Goal: Information Seeking & Learning: Learn about a topic

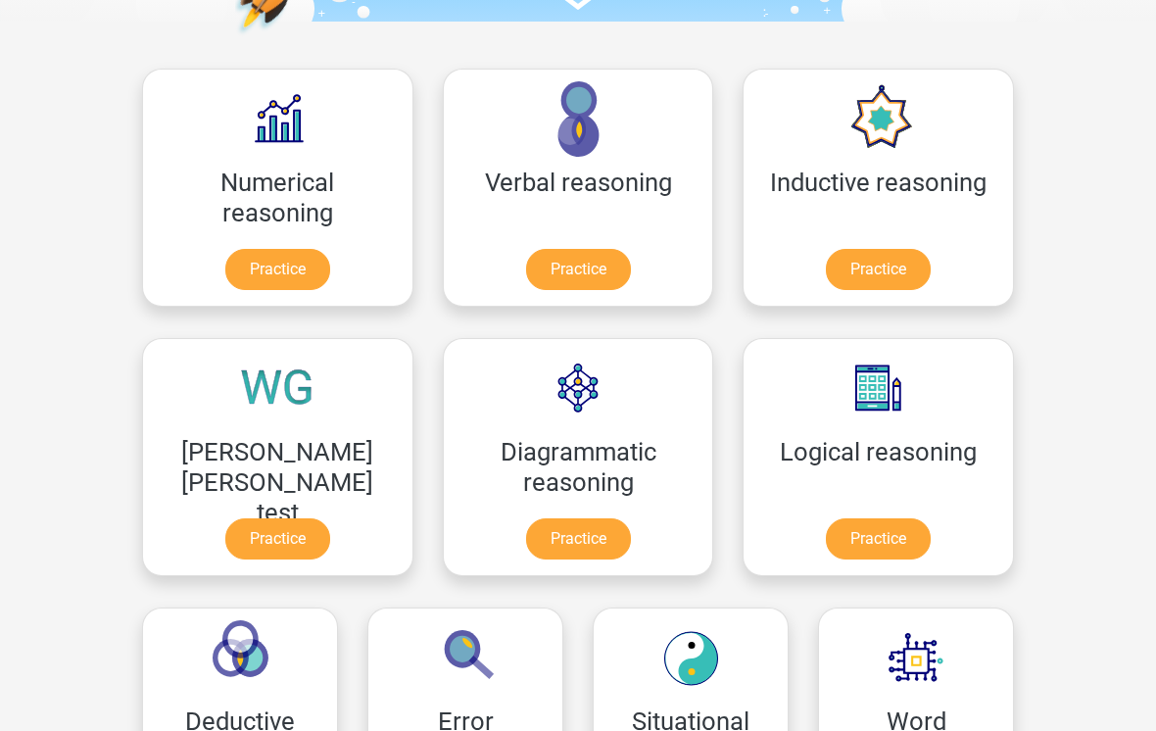
scroll to position [257, 0]
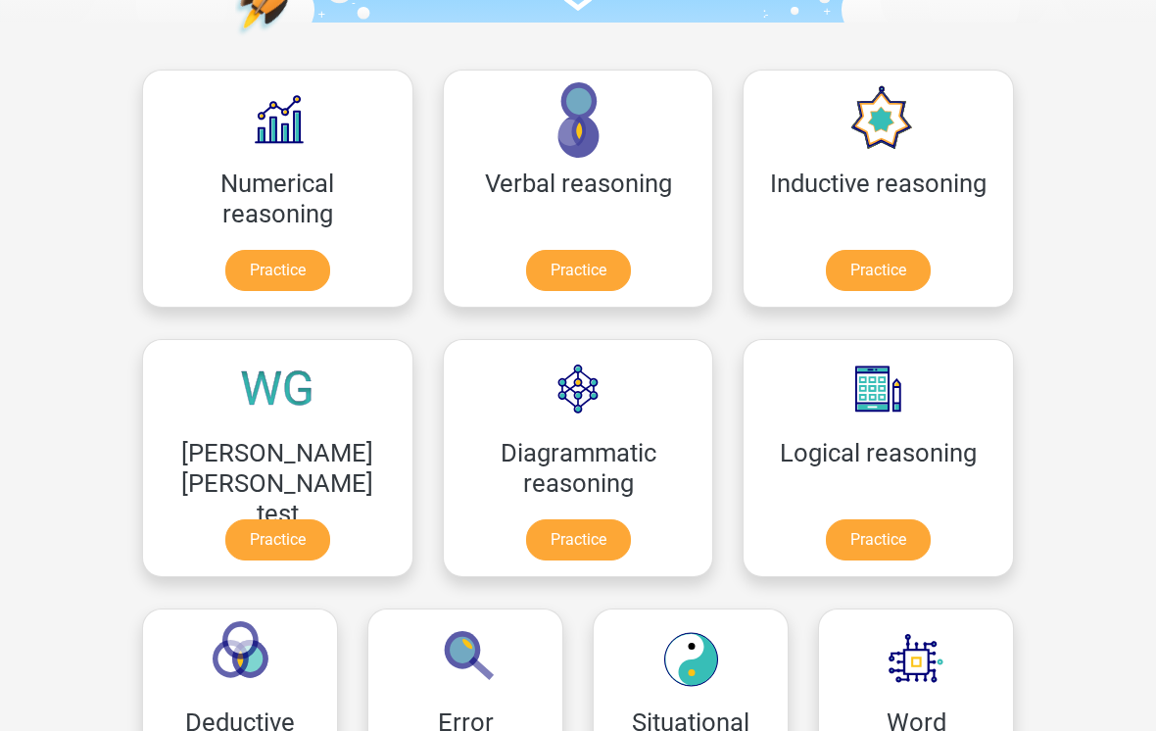
click at [225, 257] on link "Practice" at bounding box center [277, 271] width 105 height 41
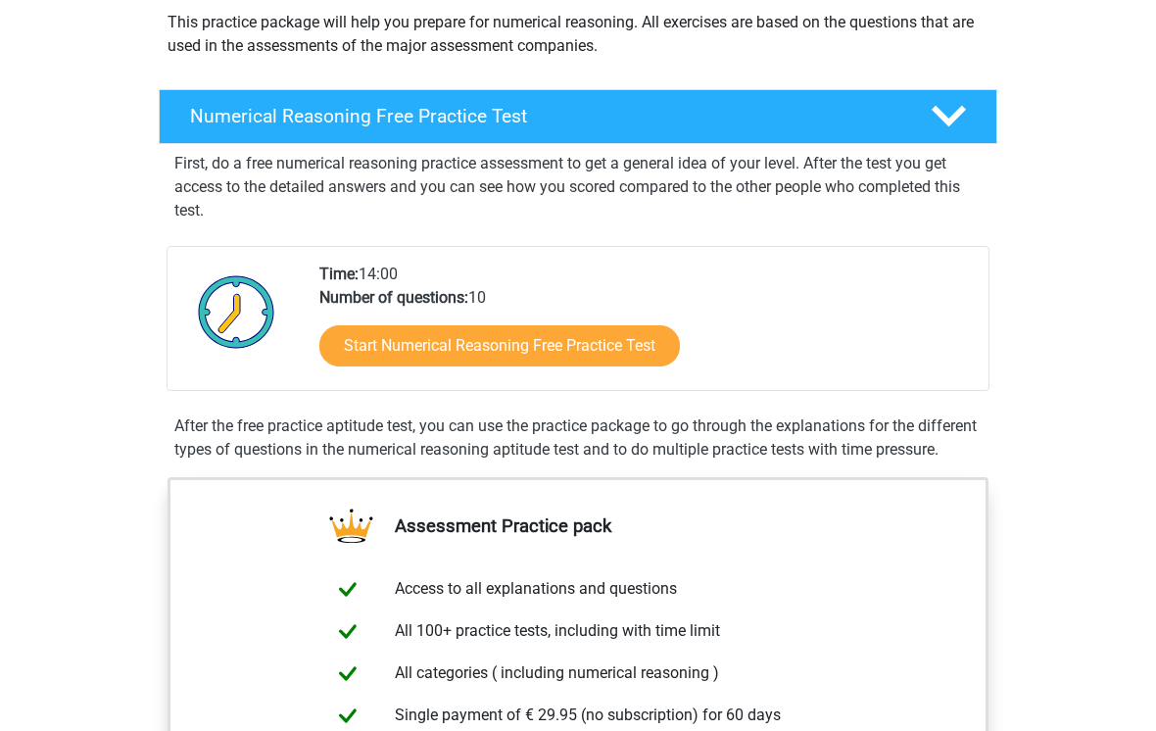
scroll to position [235, 0]
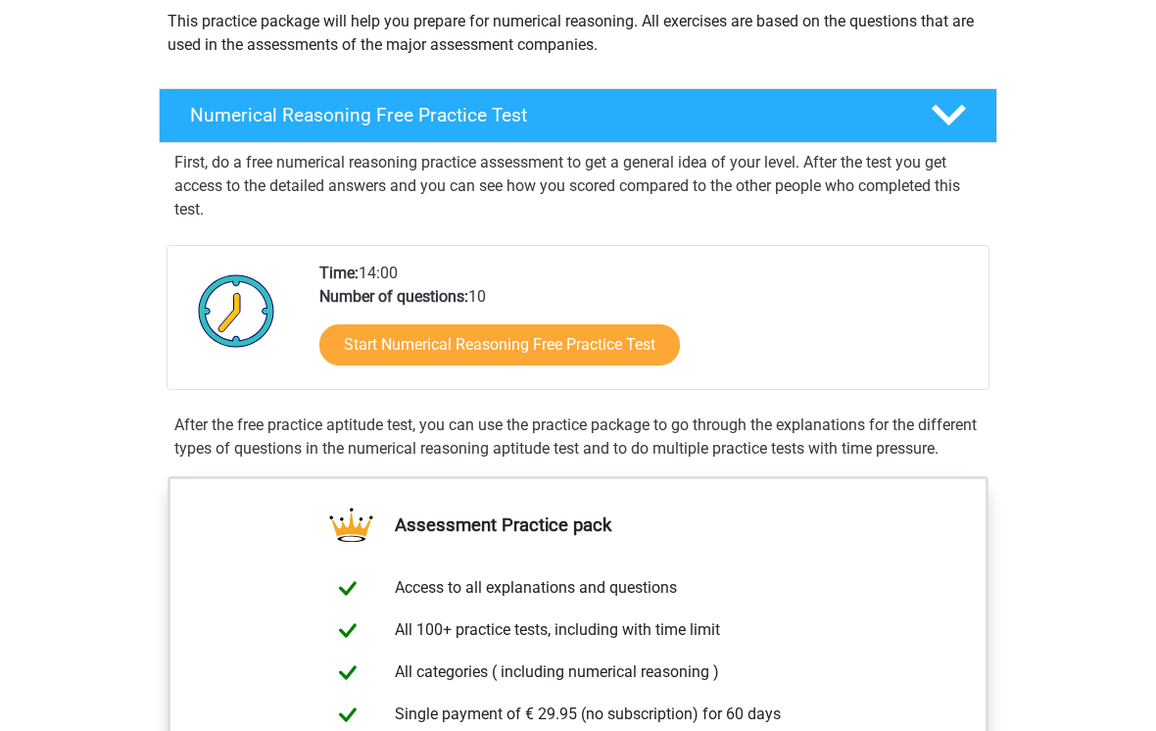
click at [468, 351] on link "Start Numerical Reasoning Free Practice Test" at bounding box center [499, 344] width 361 height 41
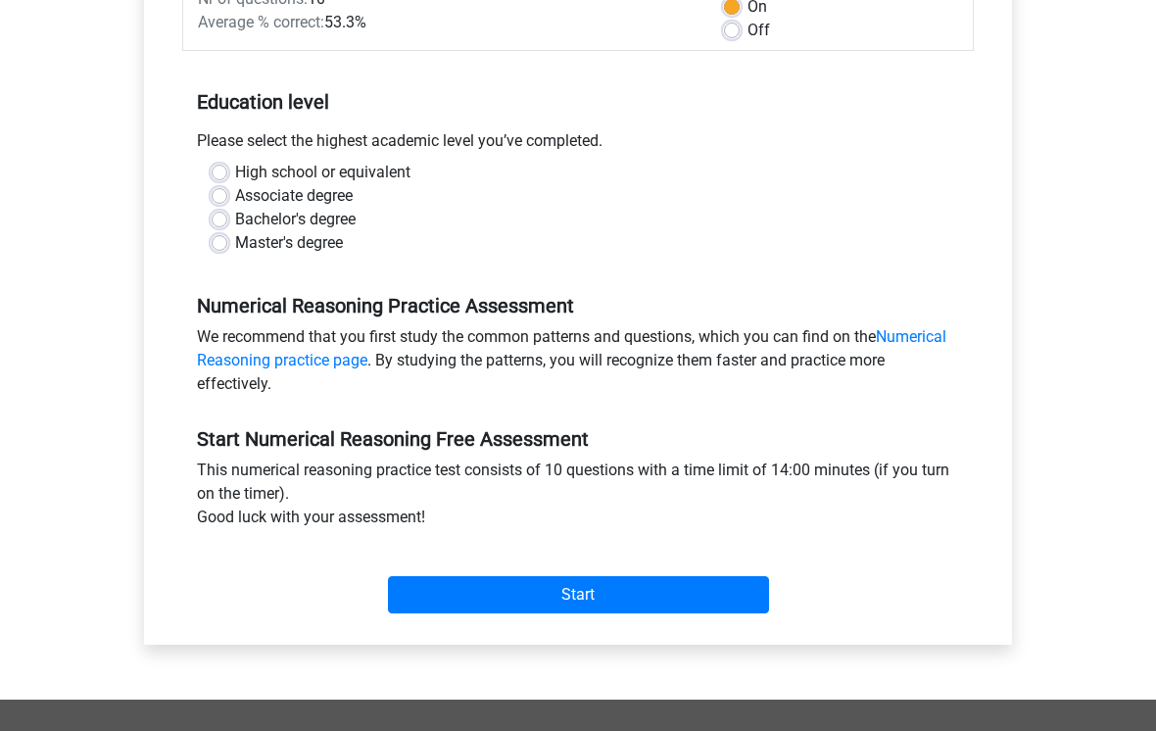
click at [585, 586] on input "Start" at bounding box center [578, 595] width 381 height 37
click at [588, 612] on input "Start" at bounding box center [578, 594] width 381 height 37
click at [441, 596] on input "Start" at bounding box center [578, 594] width 381 height 37
click at [485, 588] on input "Start" at bounding box center [578, 594] width 381 height 37
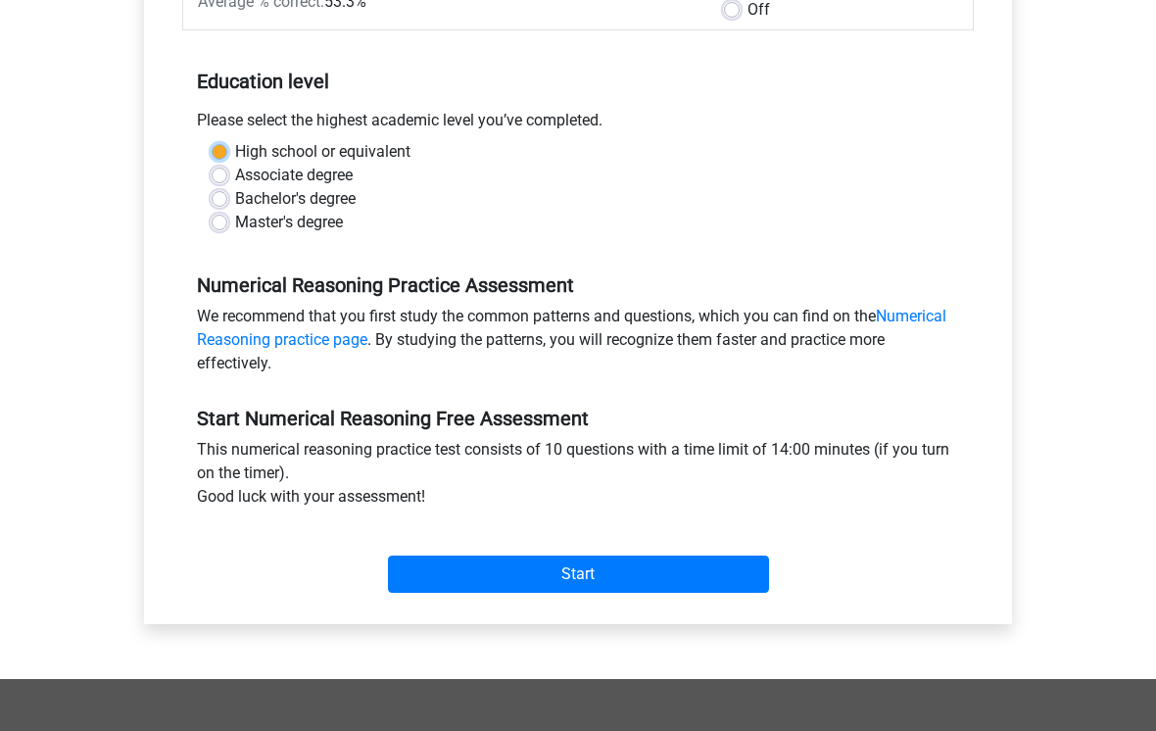
scroll to position [344, 0]
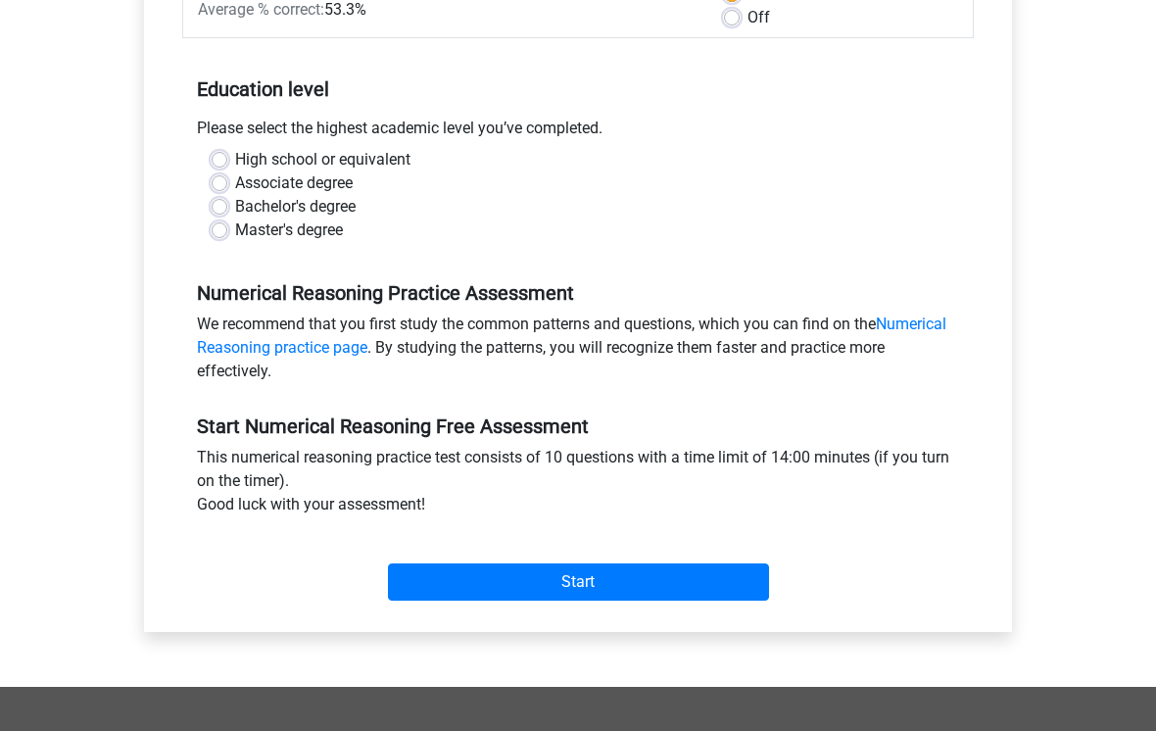
click at [235, 152] on label "High school or equivalent" at bounding box center [322, 160] width 175 height 24
click at [217, 152] on input "High school or equivalent" at bounding box center [220, 158] width 16 height 20
radio input "true"
click at [478, 599] on input "Start" at bounding box center [578, 581] width 381 height 37
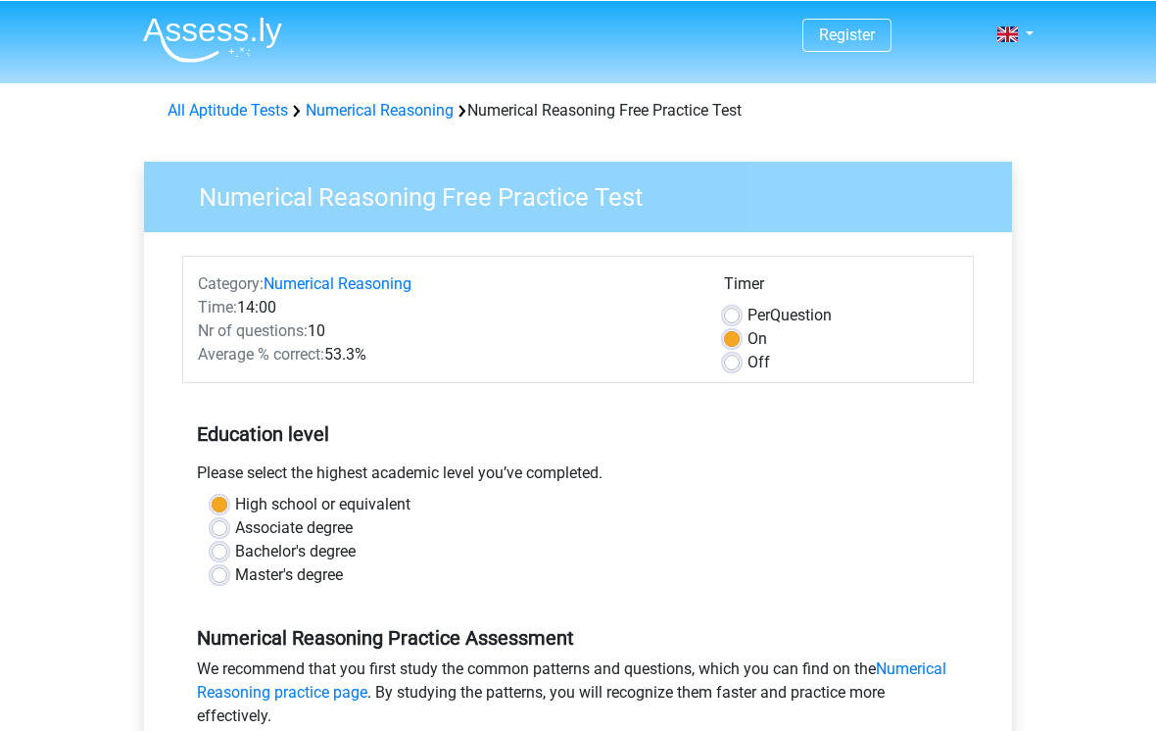
scroll to position [374, 0]
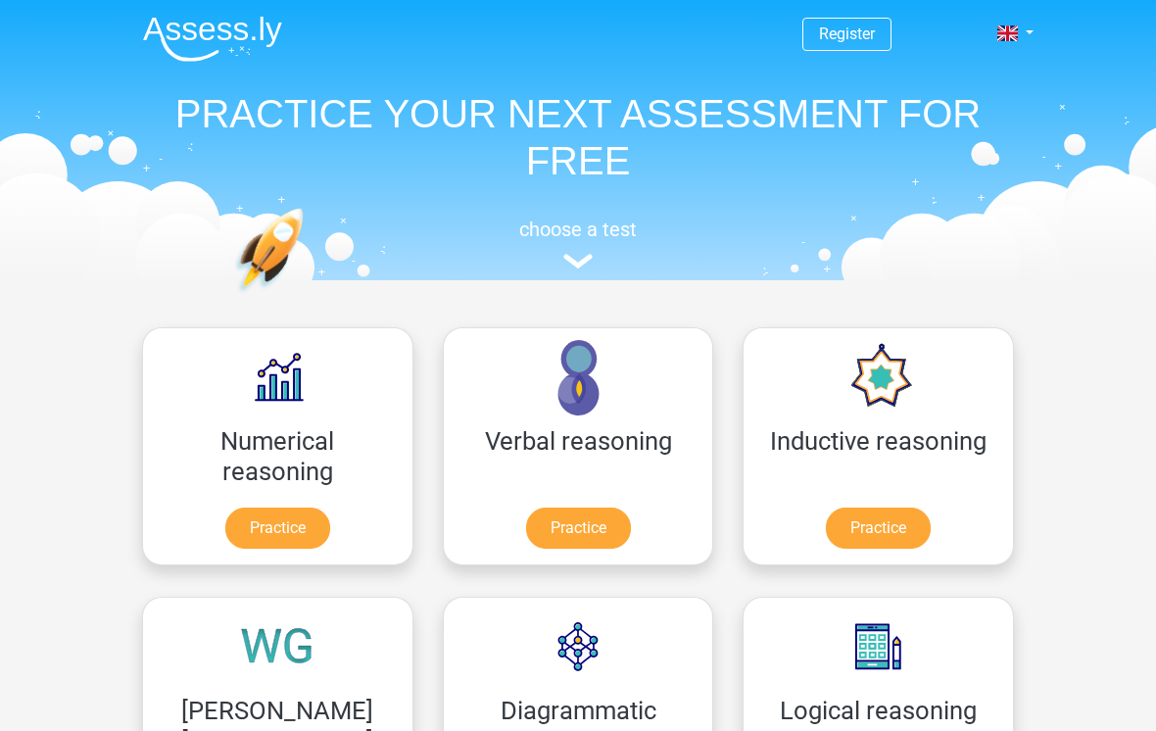
scroll to position [288, 0]
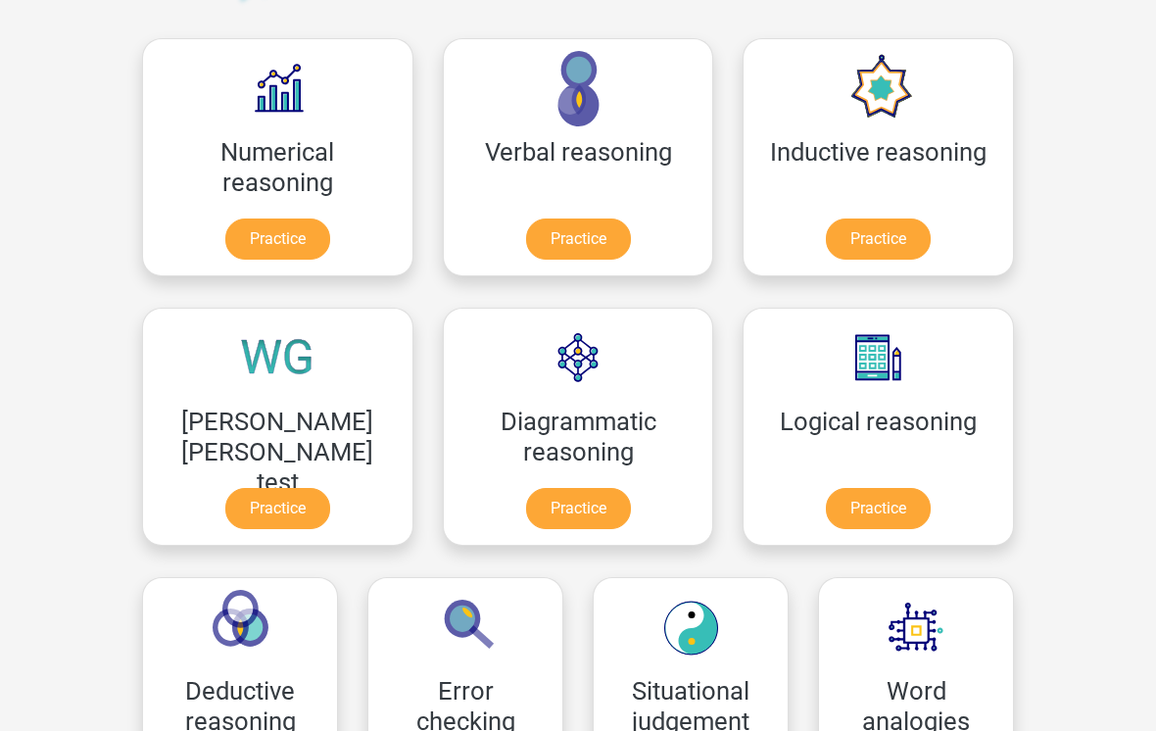
click at [526, 256] on link "Practice" at bounding box center [578, 239] width 105 height 41
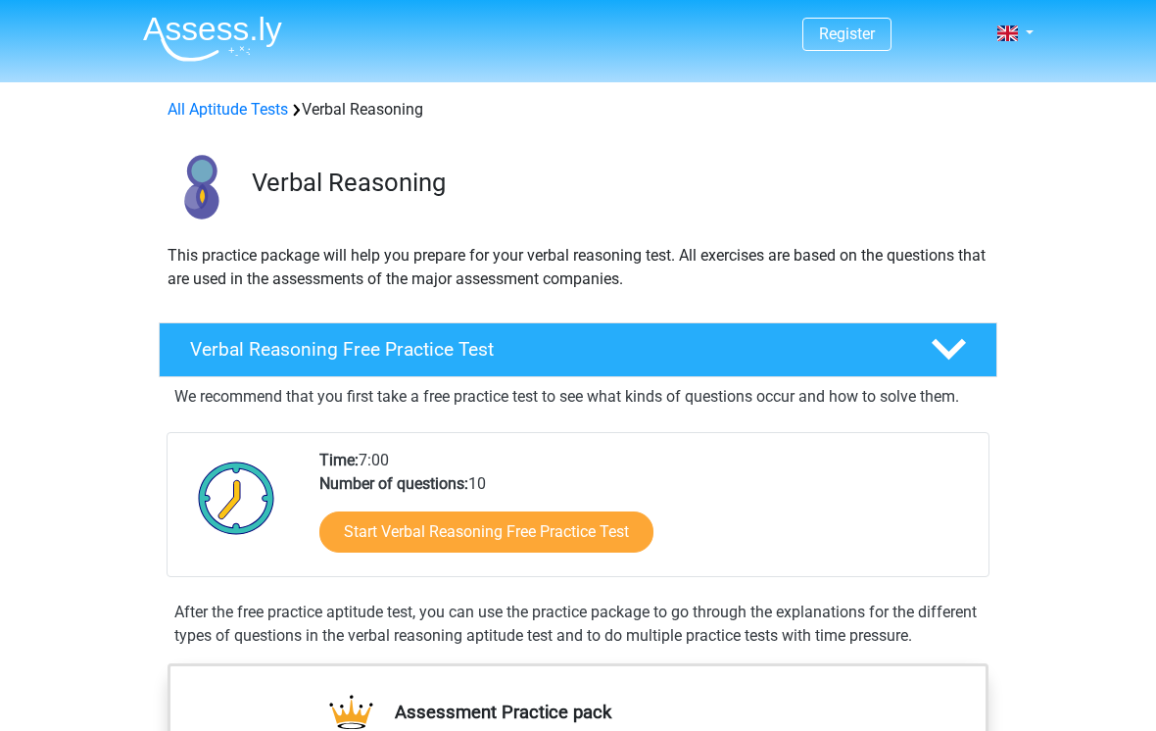
click at [392, 512] on link "Start Verbal Reasoning Free Practice Test" at bounding box center [486, 531] width 334 height 41
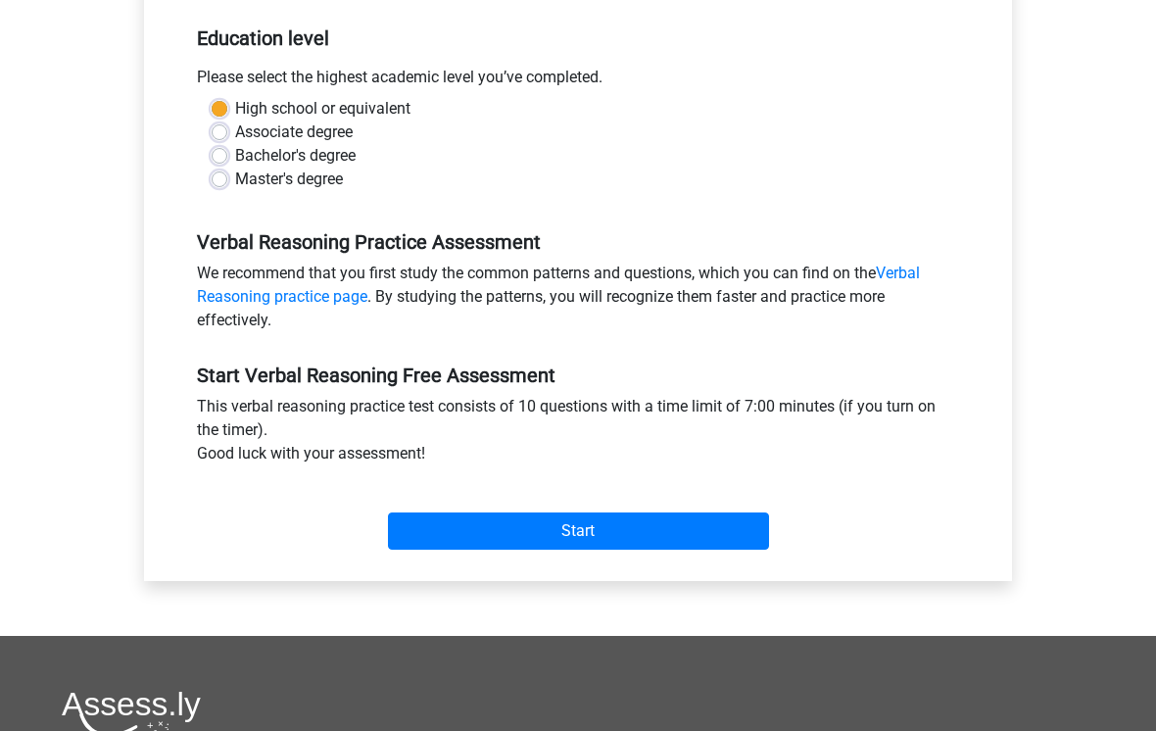
scroll to position [395, 0]
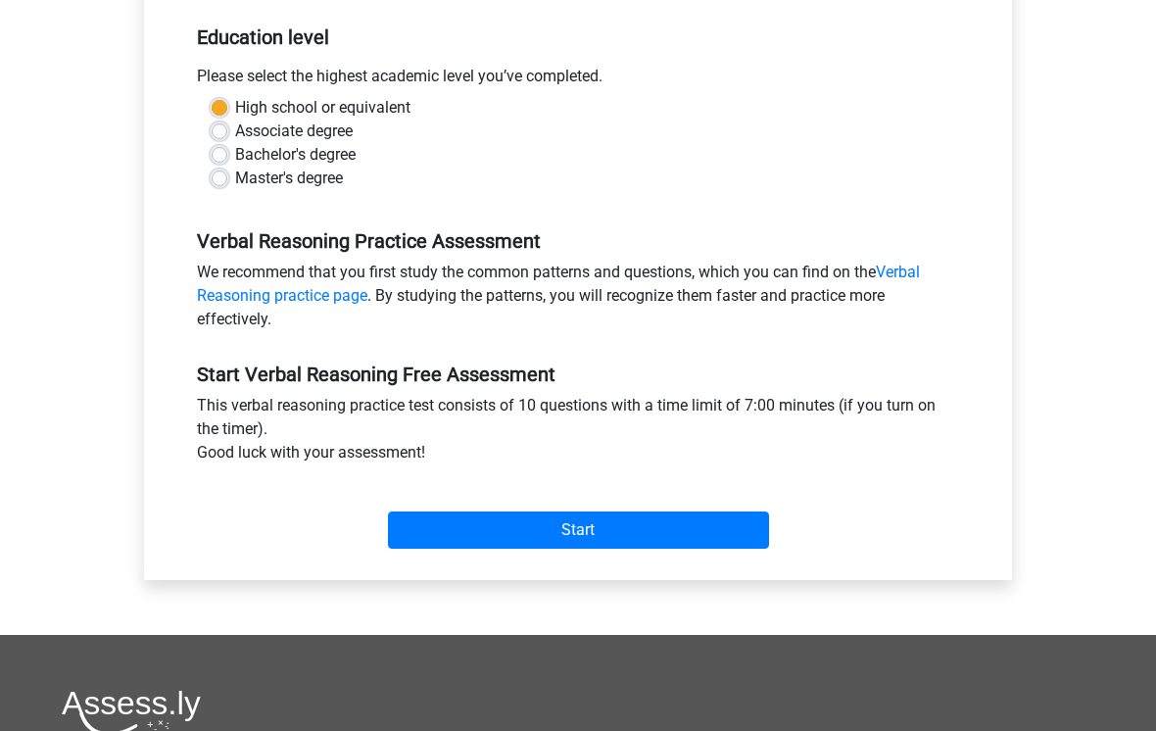
click at [235, 109] on label "High school or equivalent" at bounding box center [322, 109] width 175 height 24
click at [219, 109] on input "High school or equivalent" at bounding box center [220, 107] width 16 height 20
click at [468, 541] on input "Start" at bounding box center [578, 530] width 381 height 37
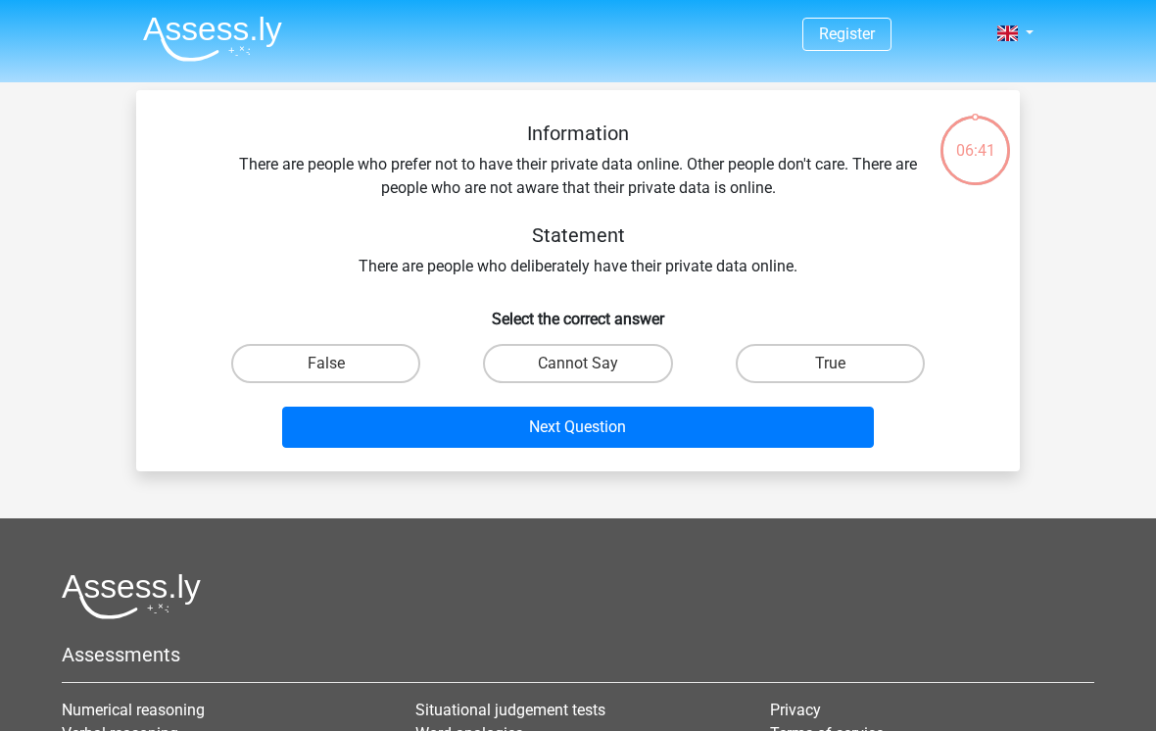
click at [596, 368] on label "Cannot Say" at bounding box center [577, 363] width 189 height 39
click at [591, 368] on input "Cannot Say" at bounding box center [584, 370] width 13 height 13
radio input "true"
click at [745, 446] on button "Next Question" at bounding box center [578, 427] width 593 height 41
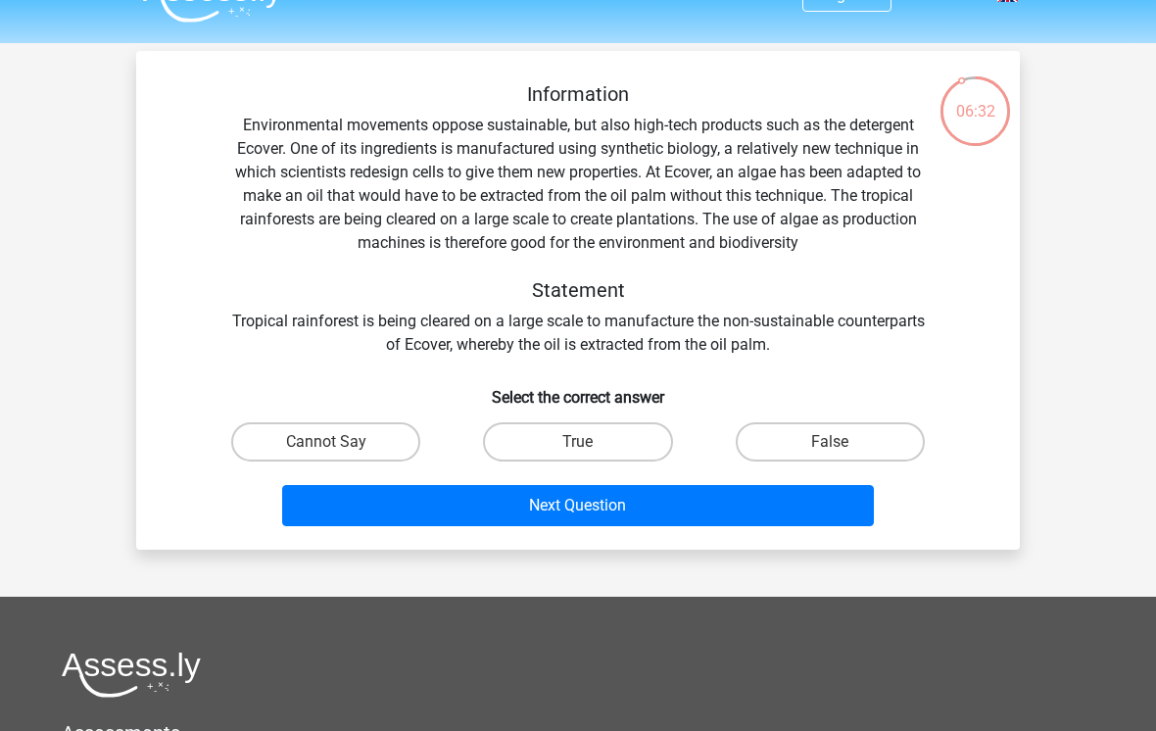
scroll to position [27, 0]
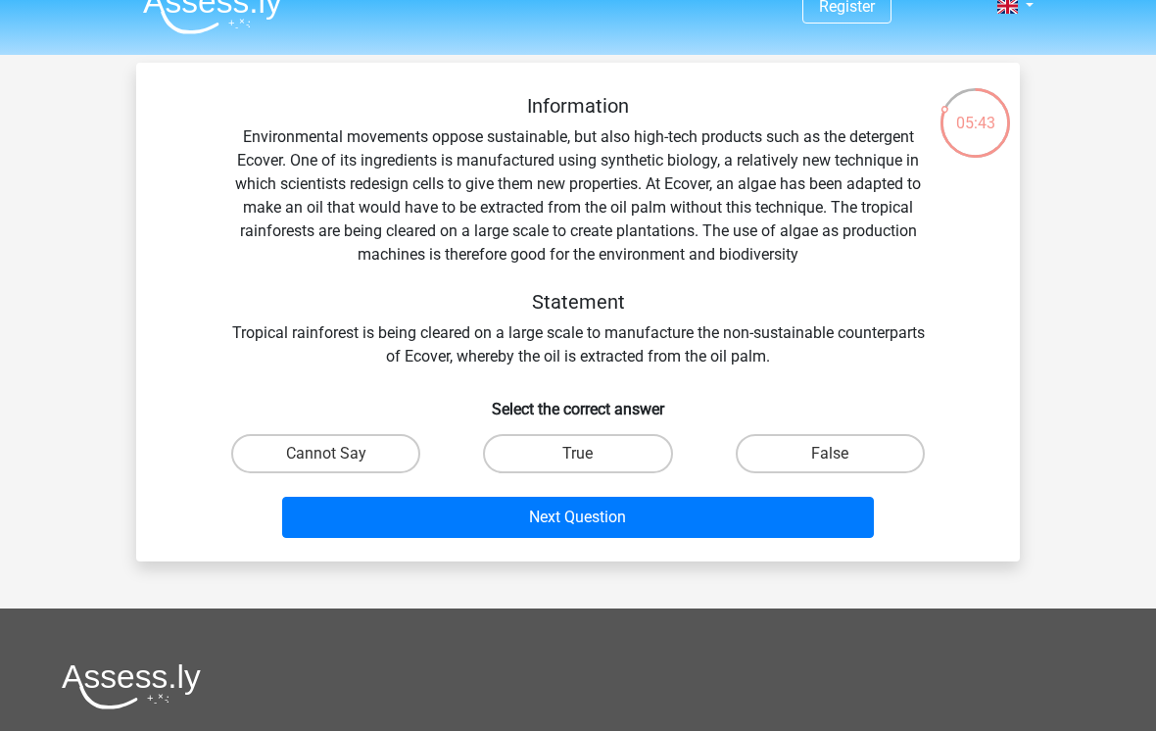
click at [880, 461] on label "False" at bounding box center [830, 453] width 189 height 39
click at [843, 461] on input "False" at bounding box center [836, 460] width 13 height 13
radio input "true"
click at [821, 516] on button "Next Question" at bounding box center [578, 517] width 593 height 41
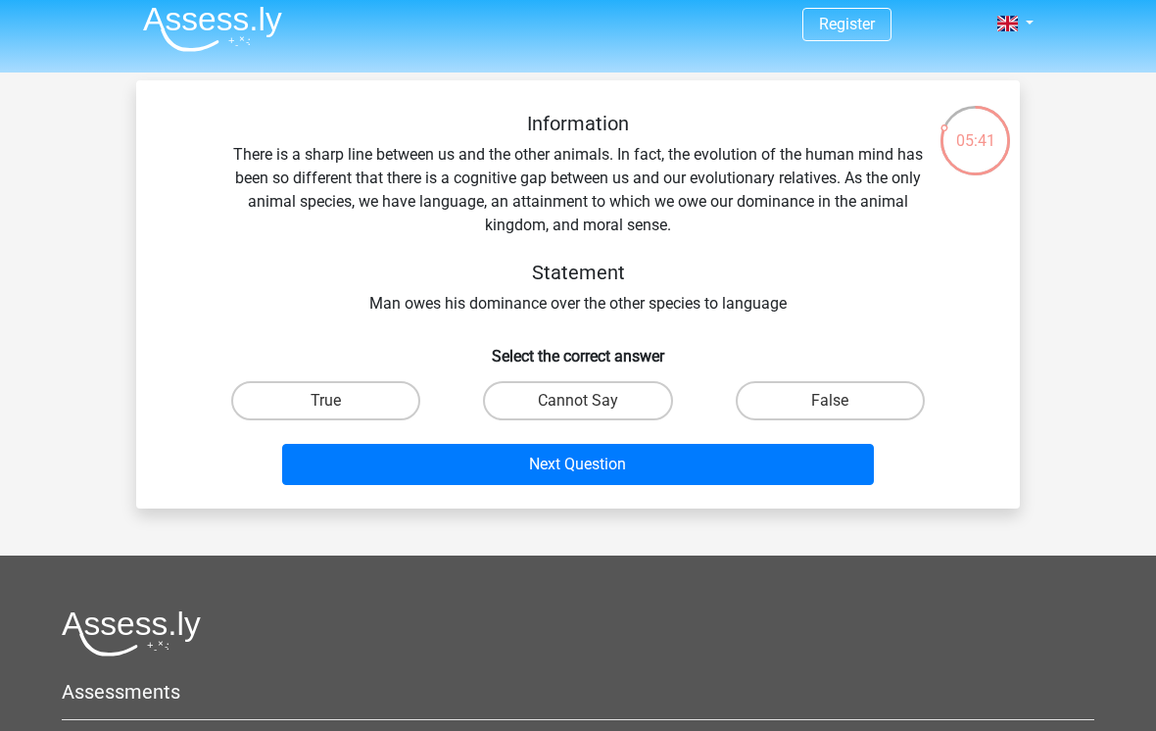
scroll to position [0, 0]
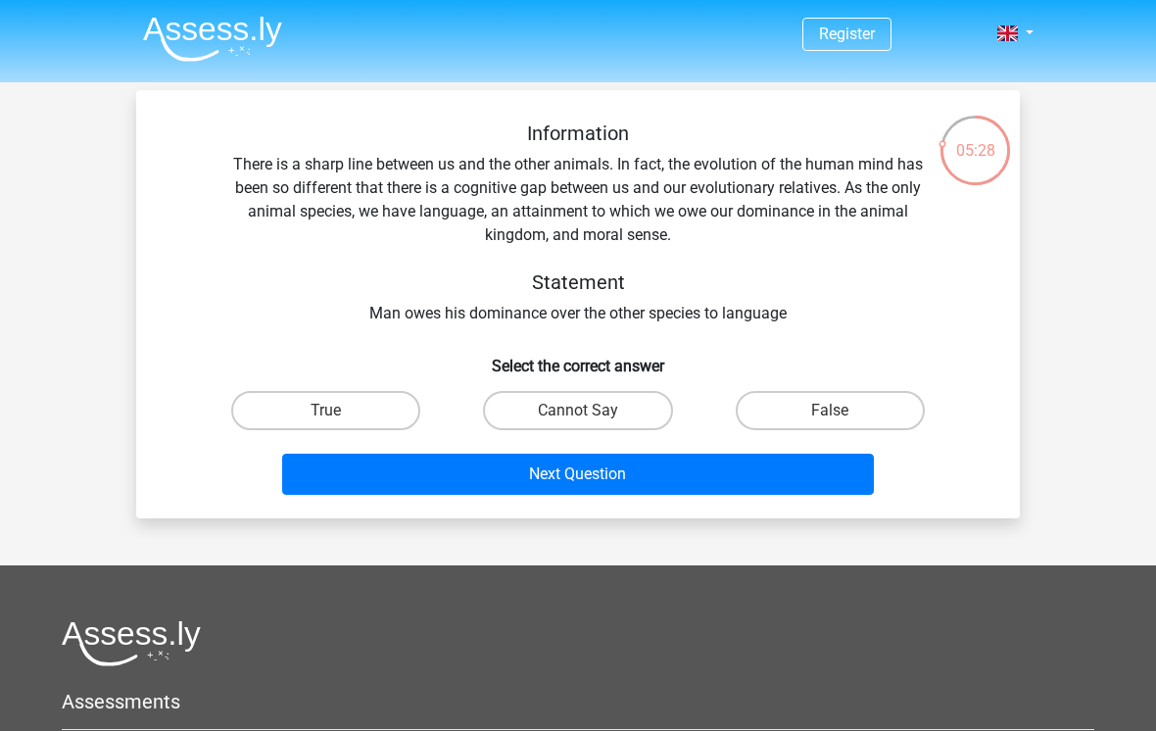
click at [379, 418] on label "True" at bounding box center [325, 410] width 189 height 39
click at [339, 418] on input "True" at bounding box center [332, 417] width 13 height 13
radio input "true"
click at [518, 474] on button "Next Question" at bounding box center [578, 474] width 593 height 41
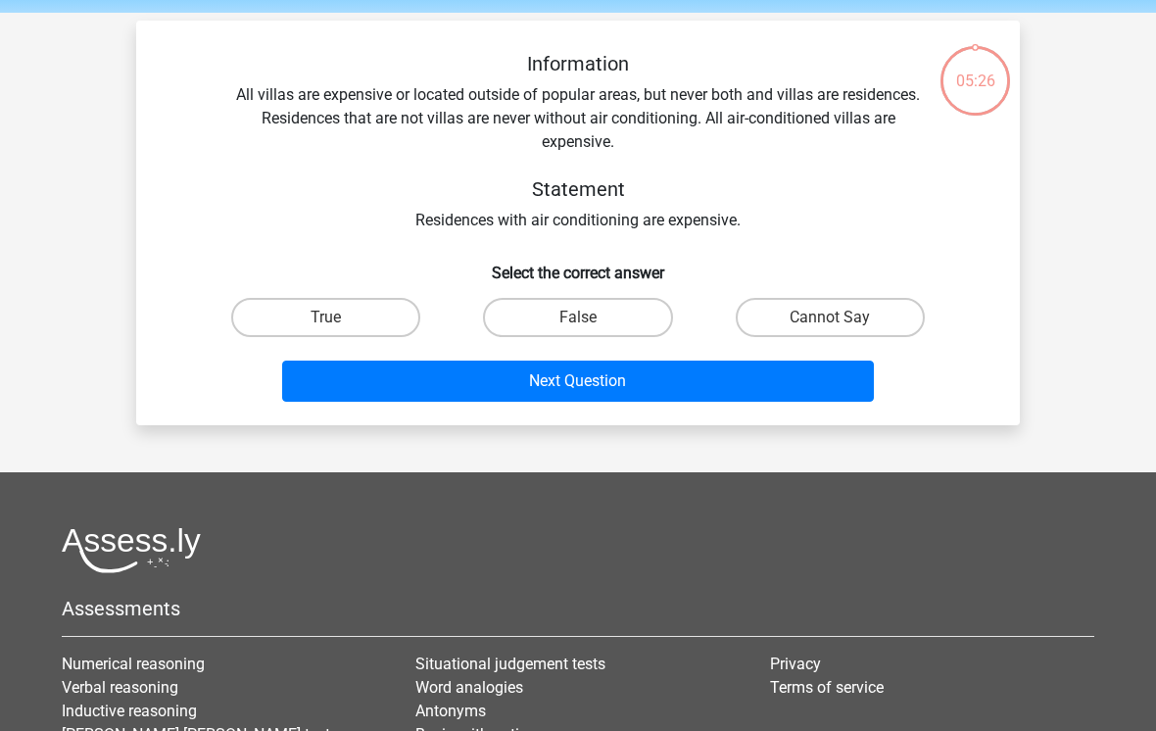
scroll to position [90, 0]
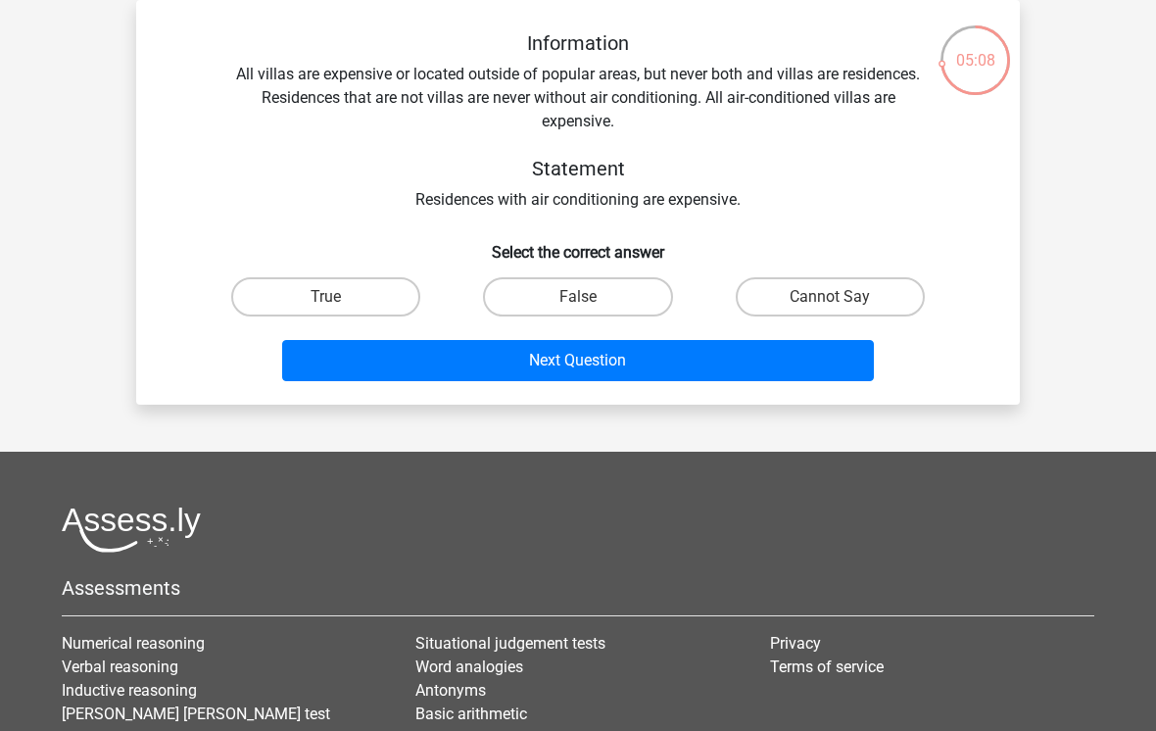
click at [379, 298] on label "True" at bounding box center [325, 296] width 189 height 39
click at [339, 298] on input "True" at bounding box center [332, 303] width 13 height 13
radio input "true"
click at [568, 363] on button "Next Question" at bounding box center [578, 360] width 593 height 41
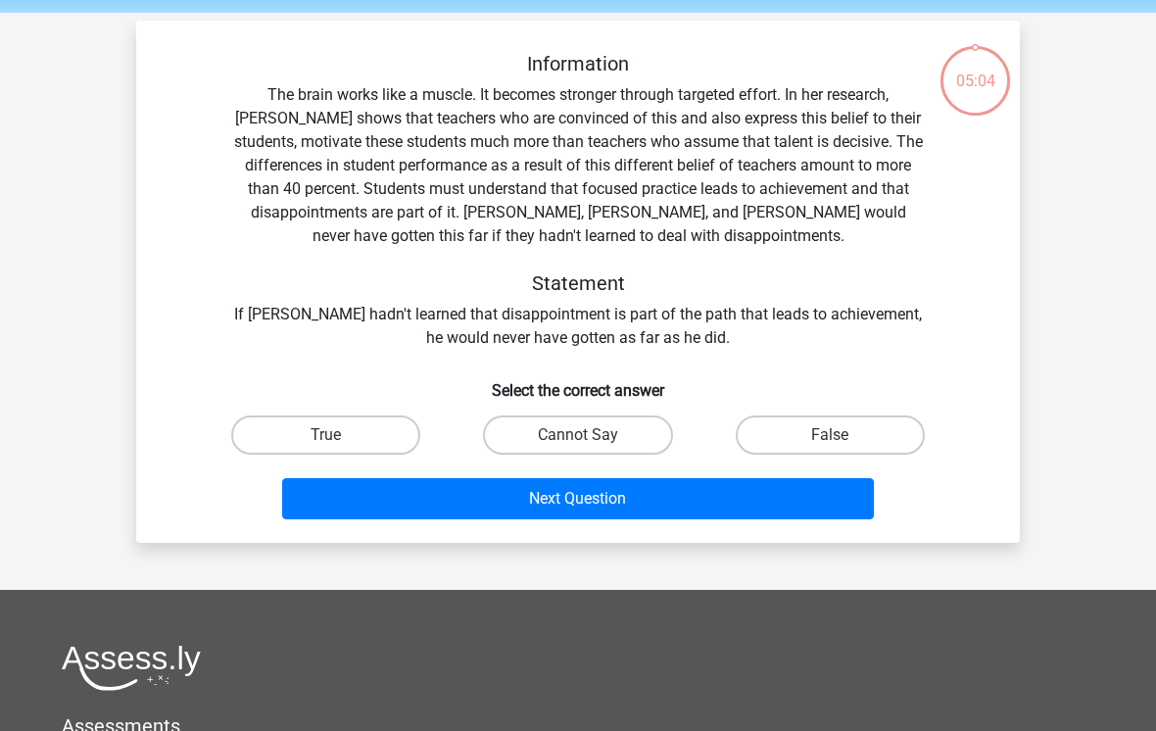
scroll to position [0, 0]
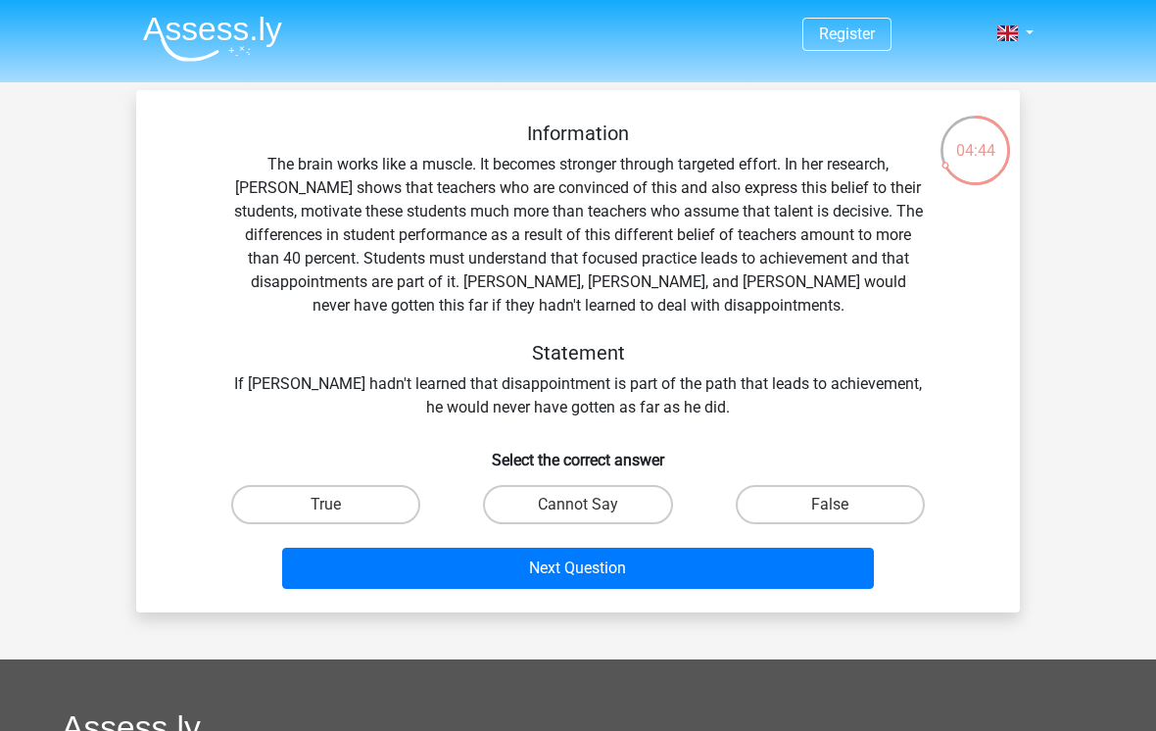
click at [339, 515] on input "True" at bounding box center [332, 511] width 13 height 13
radio input "true"
click at [484, 586] on button "Next Question" at bounding box center [578, 568] width 593 height 41
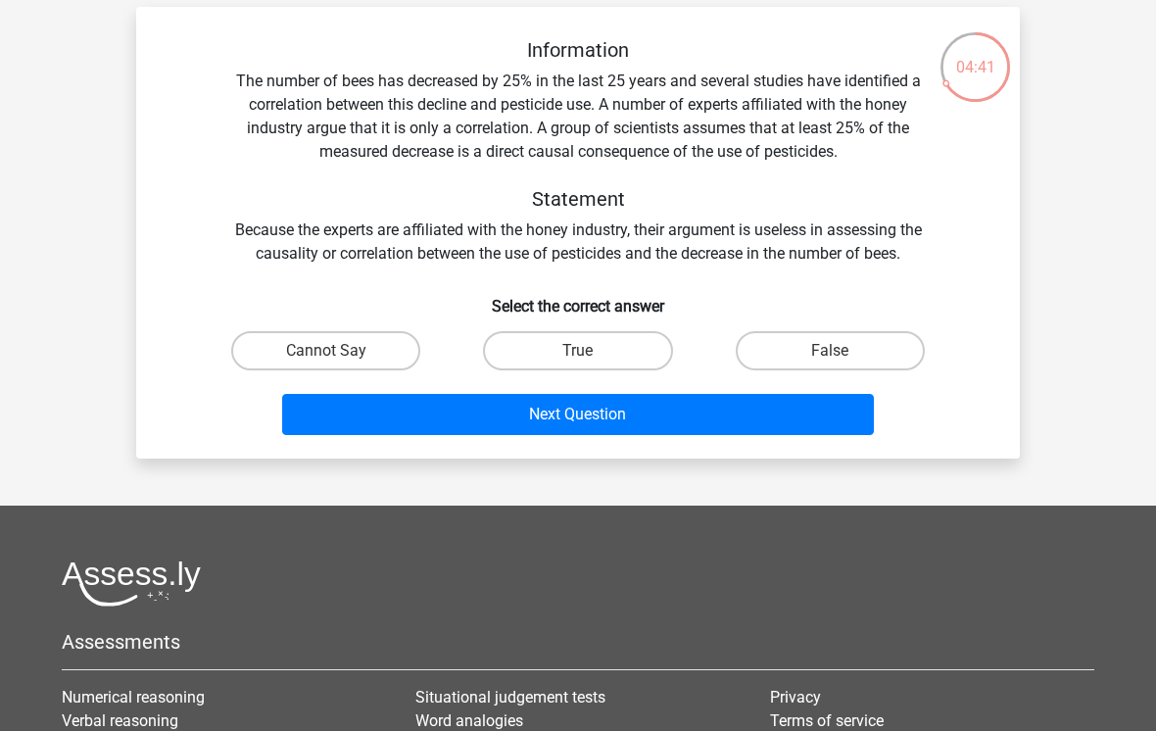
scroll to position [78, 0]
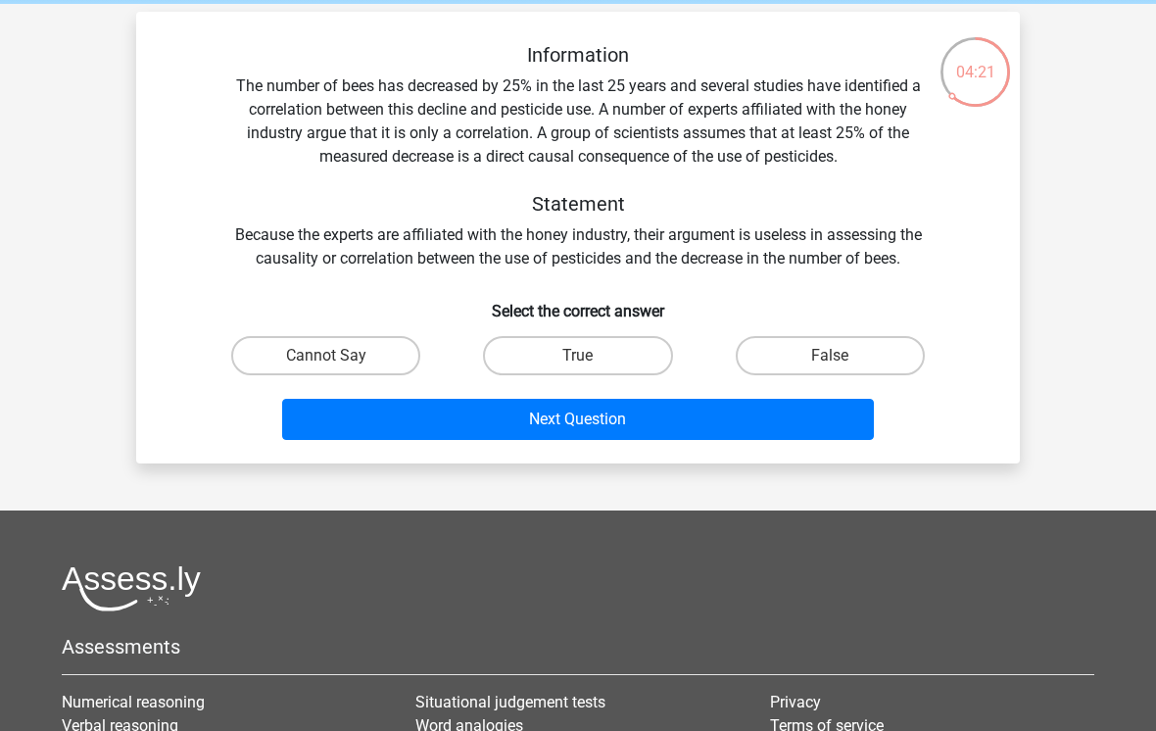
click at [298, 349] on label "Cannot Say" at bounding box center [325, 355] width 189 height 39
click at [326, 356] on input "Cannot Say" at bounding box center [332, 362] width 13 height 13
radio input "true"
click at [351, 414] on button "Next Question" at bounding box center [578, 419] width 593 height 41
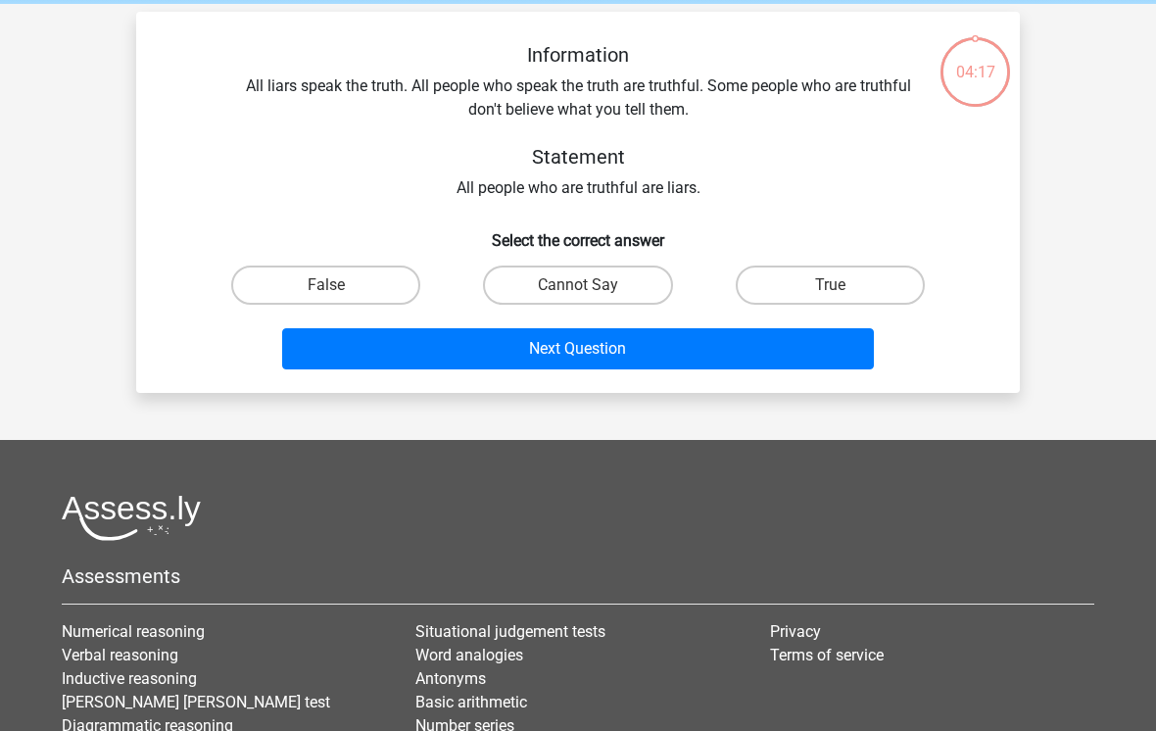
scroll to position [90, 0]
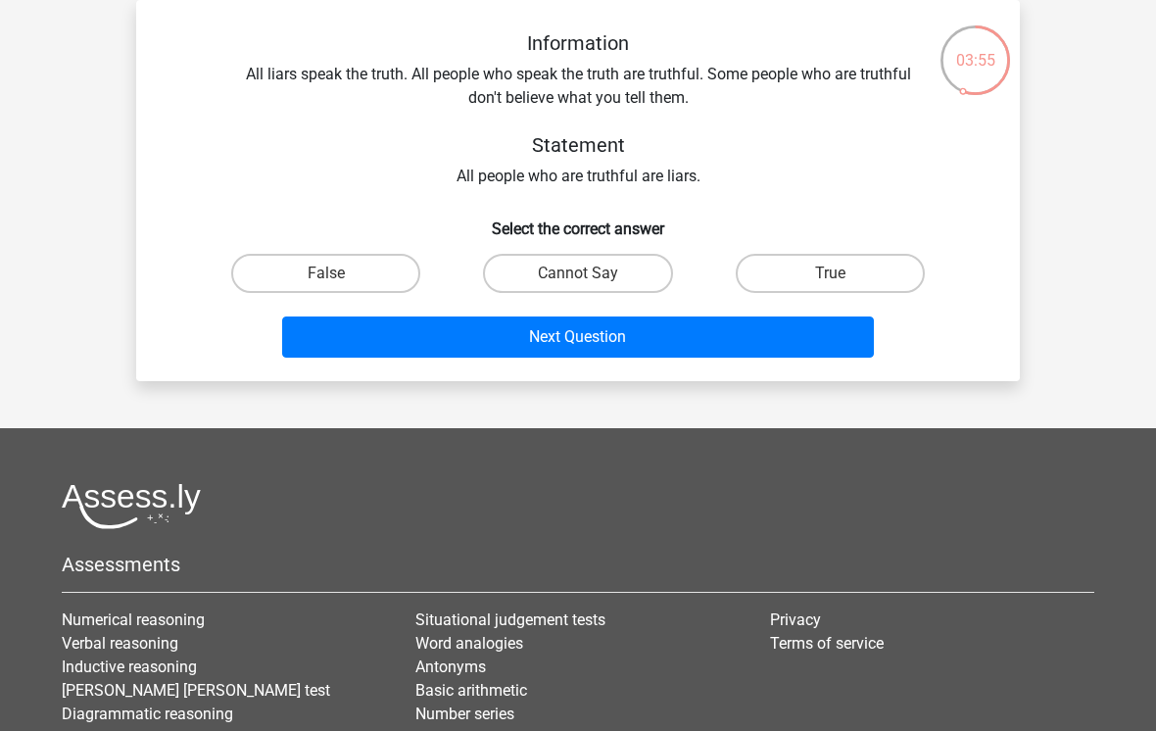
click at [300, 248] on div "False" at bounding box center [326, 273] width 252 height 55
click at [301, 274] on label "False" at bounding box center [325, 273] width 189 height 39
click at [326, 274] on input "False" at bounding box center [332, 279] width 13 height 13
radio input "true"
click at [391, 349] on button "Next Question" at bounding box center [578, 336] width 593 height 41
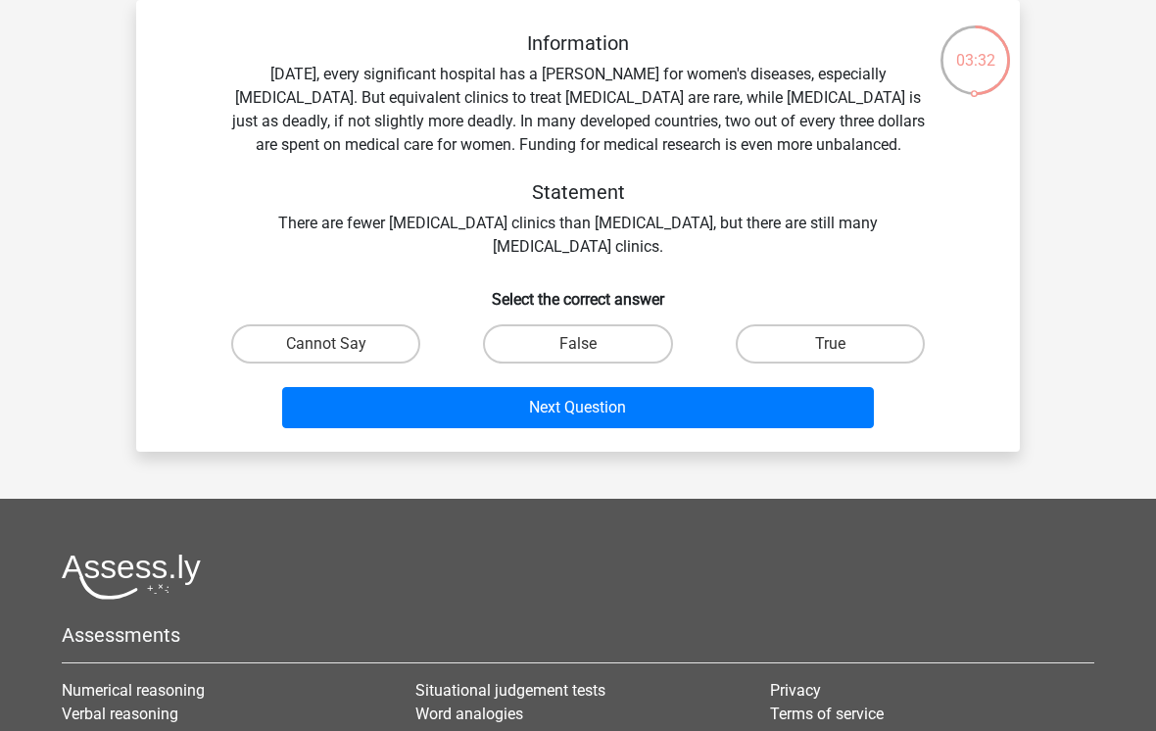
click at [815, 351] on label "True" at bounding box center [830, 343] width 189 height 39
click at [830, 351] on input "True" at bounding box center [836, 350] width 13 height 13
radio input "true"
click at [641, 411] on button "Next Question" at bounding box center [578, 407] width 593 height 41
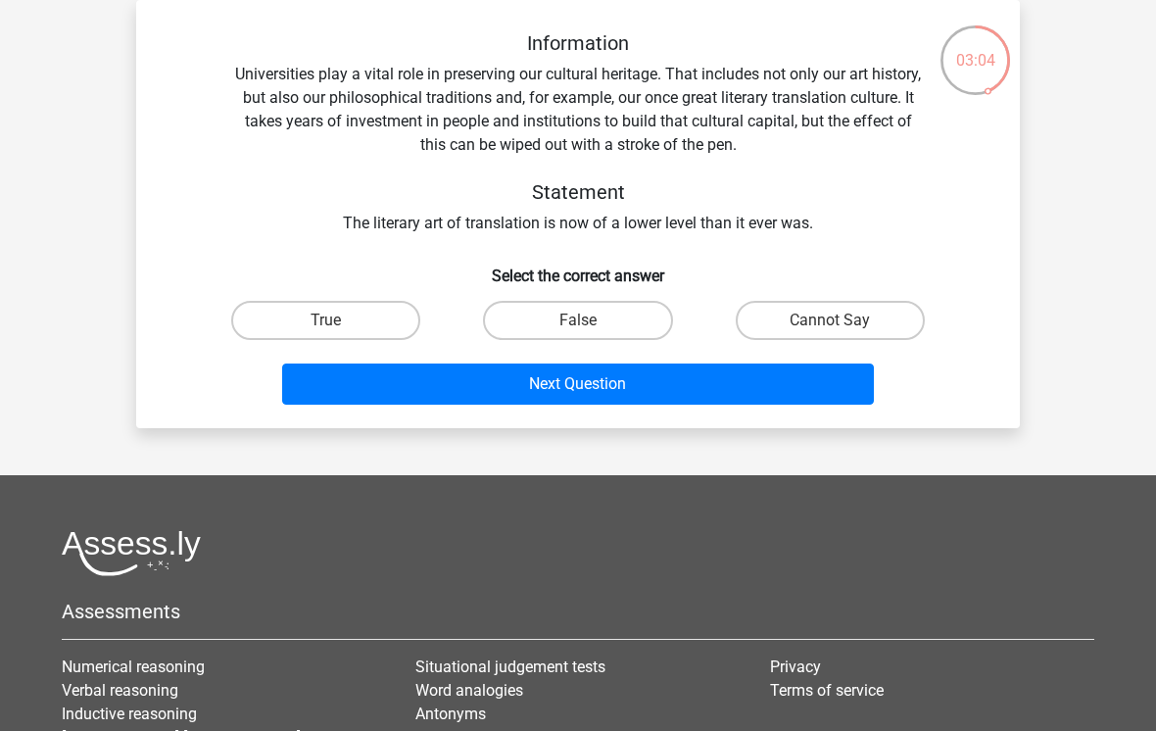
click at [548, 330] on label "False" at bounding box center [577, 320] width 189 height 39
click at [578, 330] on input "False" at bounding box center [584, 326] width 13 height 13
radio input "true"
click at [502, 390] on button "Next Question" at bounding box center [578, 384] width 593 height 41
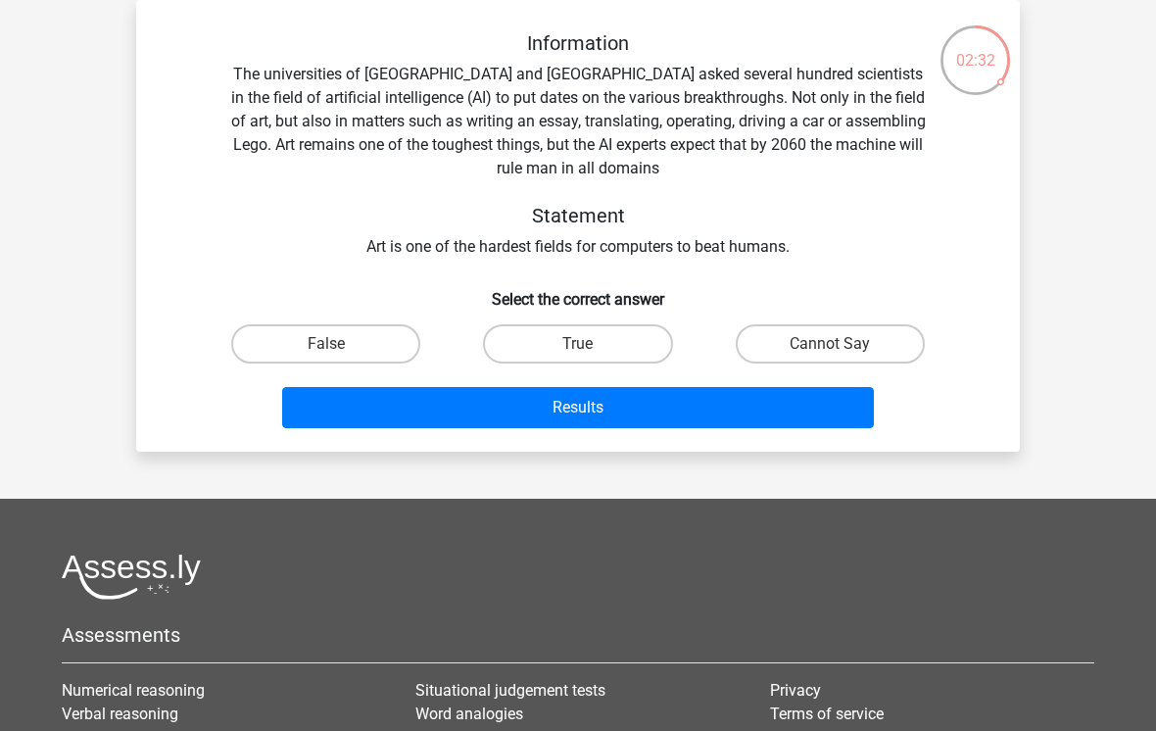
click at [571, 344] on label "True" at bounding box center [577, 343] width 189 height 39
click at [578, 344] on input "True" at bounding box center [584, 350] width 13 height 13
radio input "true"
click at [527, 394] on button "Results" at bounding box center [578, 407] width 593 height 41
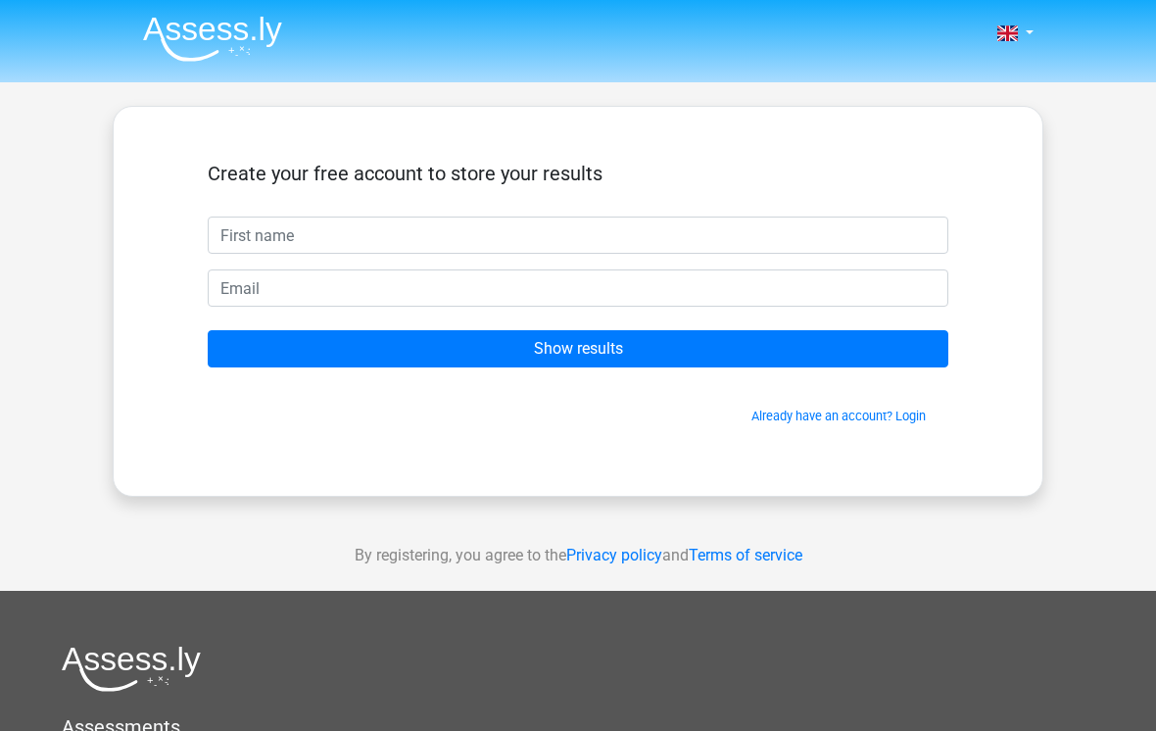
click at [558, 360] on input "Show results" at bounding box center [578, 348] width 741 height 37
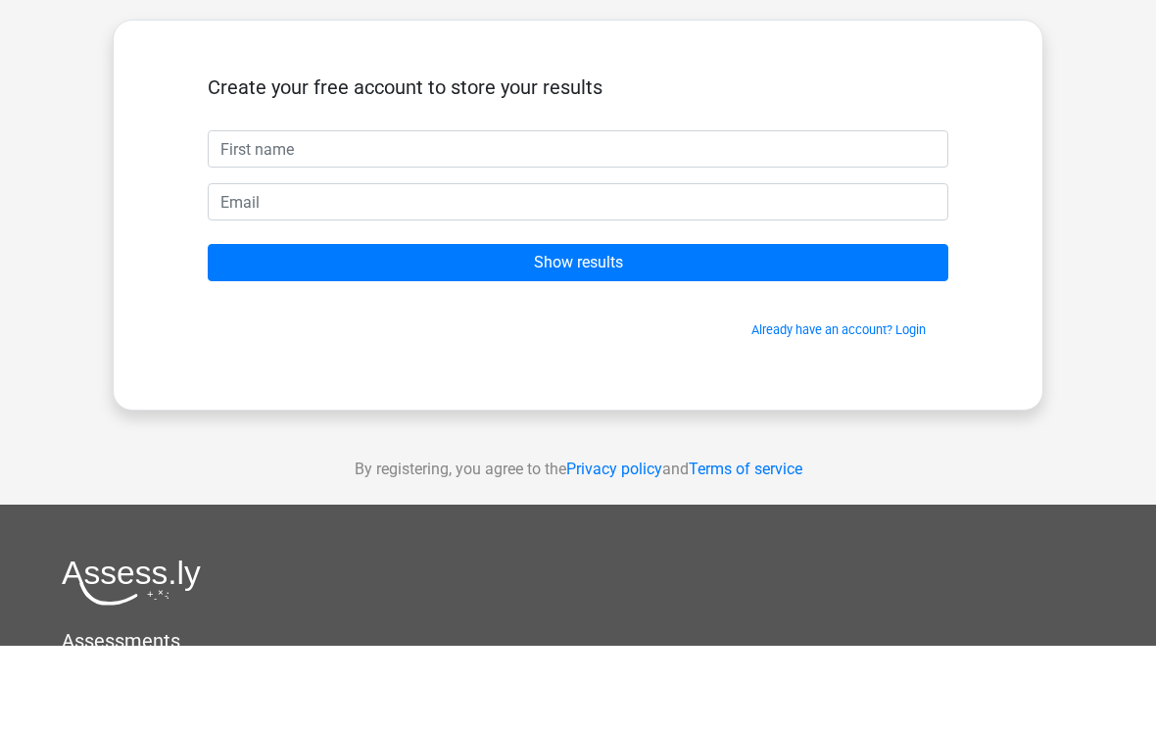
click at [466, 330] on input "Show results" at bounding box center [578, 348] width 741 height 37
